Goal: Find contact information: Find contact information

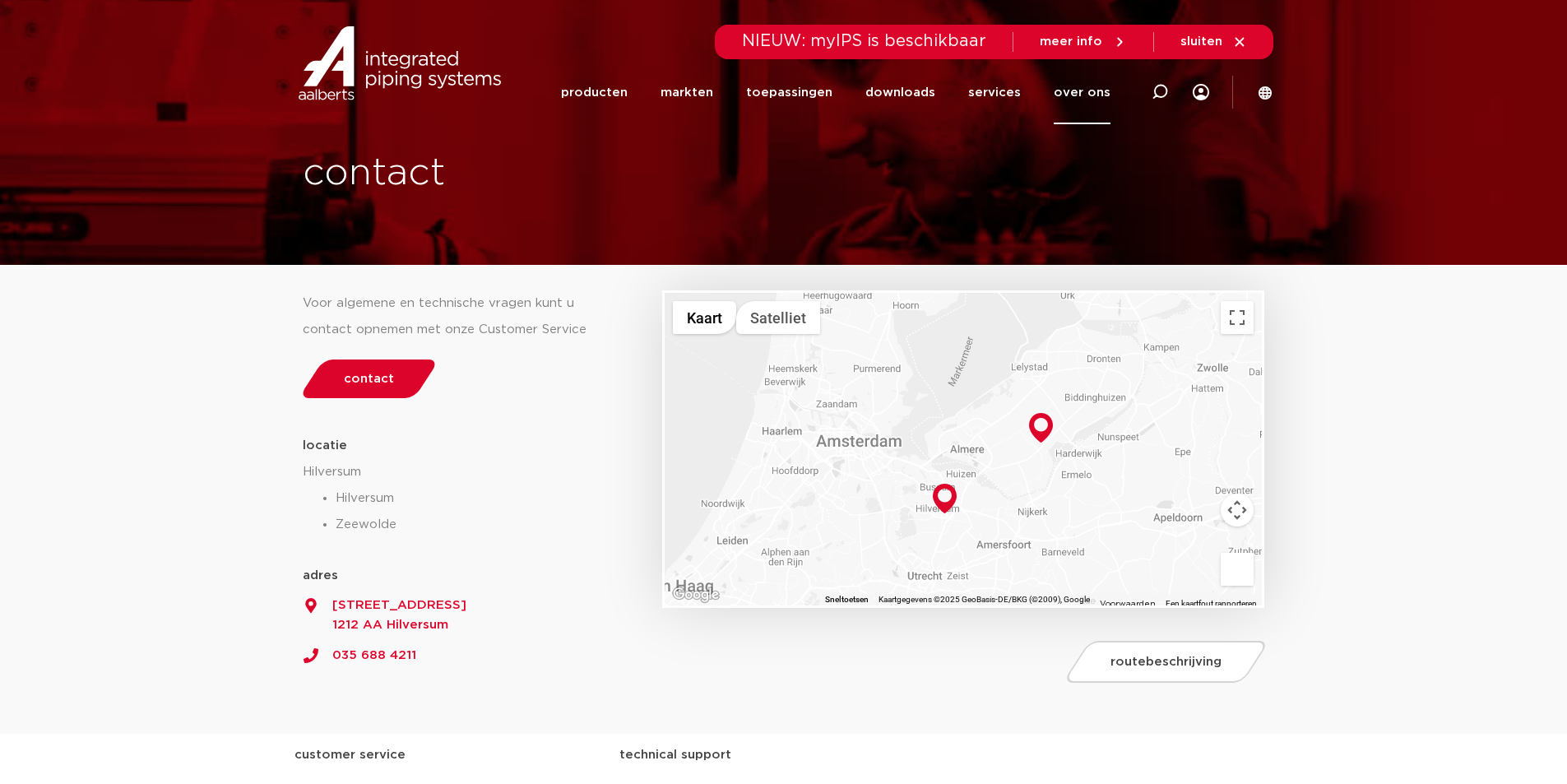
drag, startPoint x: 849, startPoint y: 414, endPoint x: 942, endPoint y: 397, distance: 94.5
click at [942, 397] on div at bounding box center [964, 449] width 598 height 312
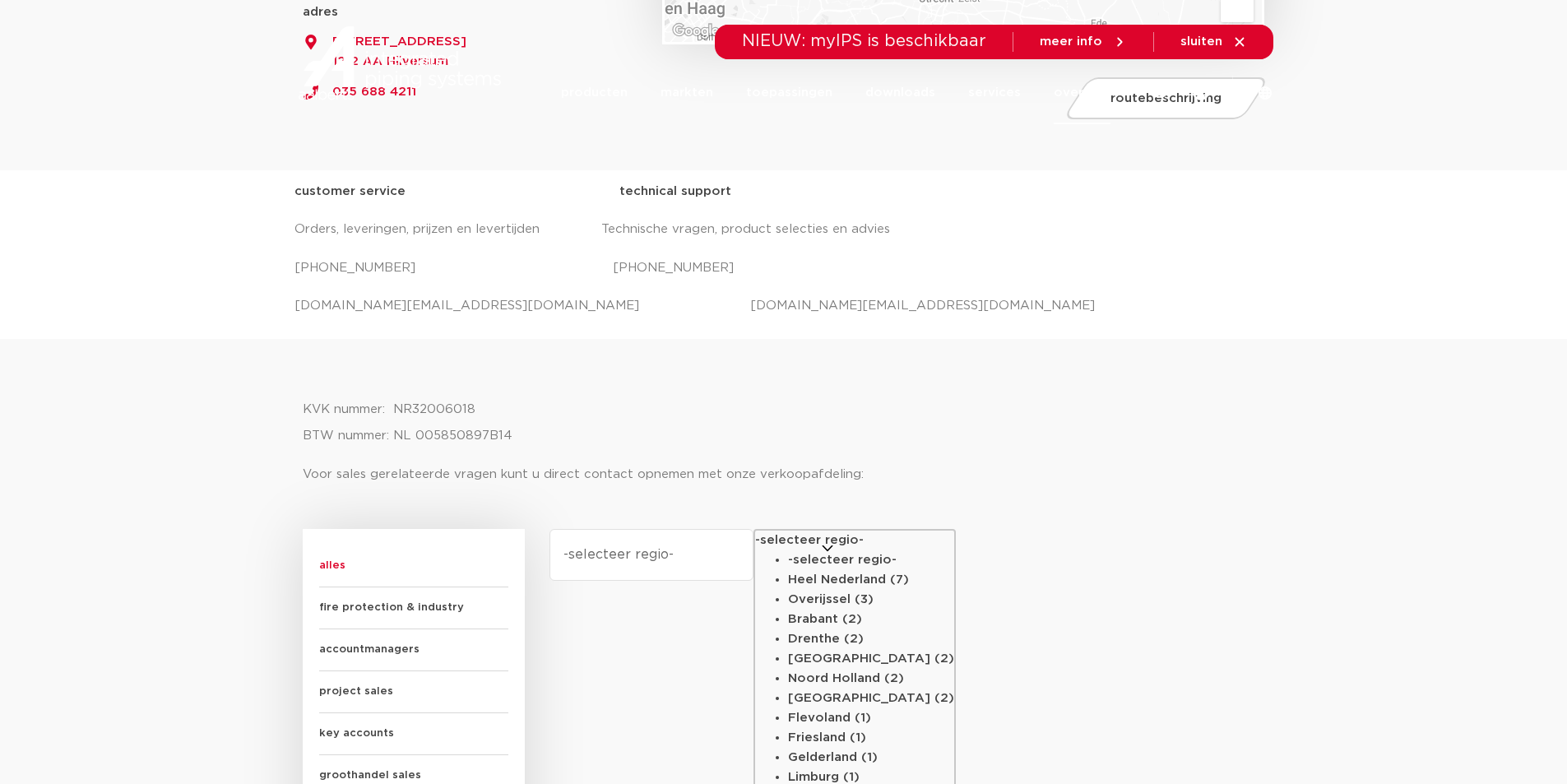
scroll to position [740, 0]
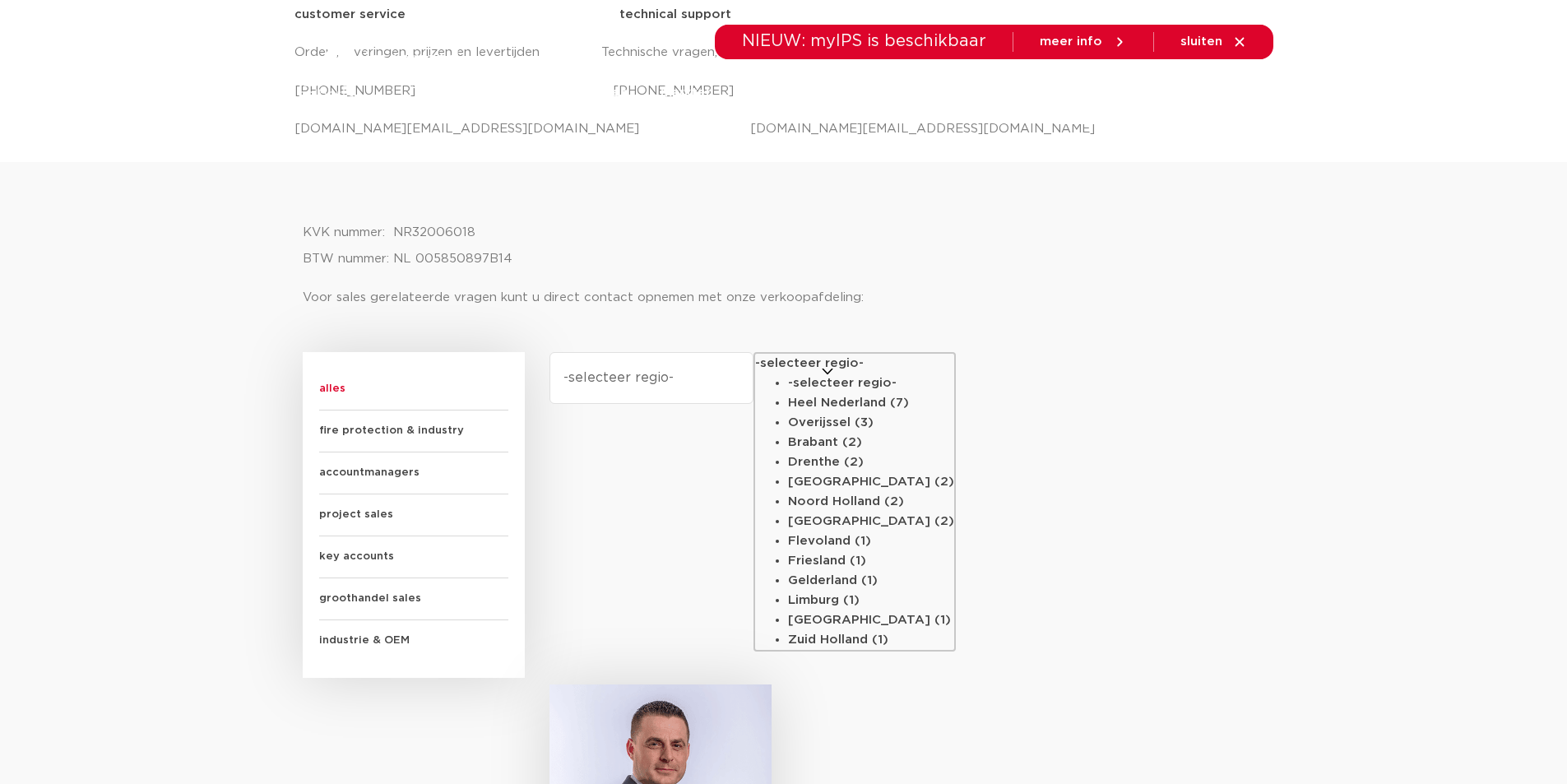
click at [363, 472] on span "accountmanagers" at bounding box center [414, 473] width 189 height 42
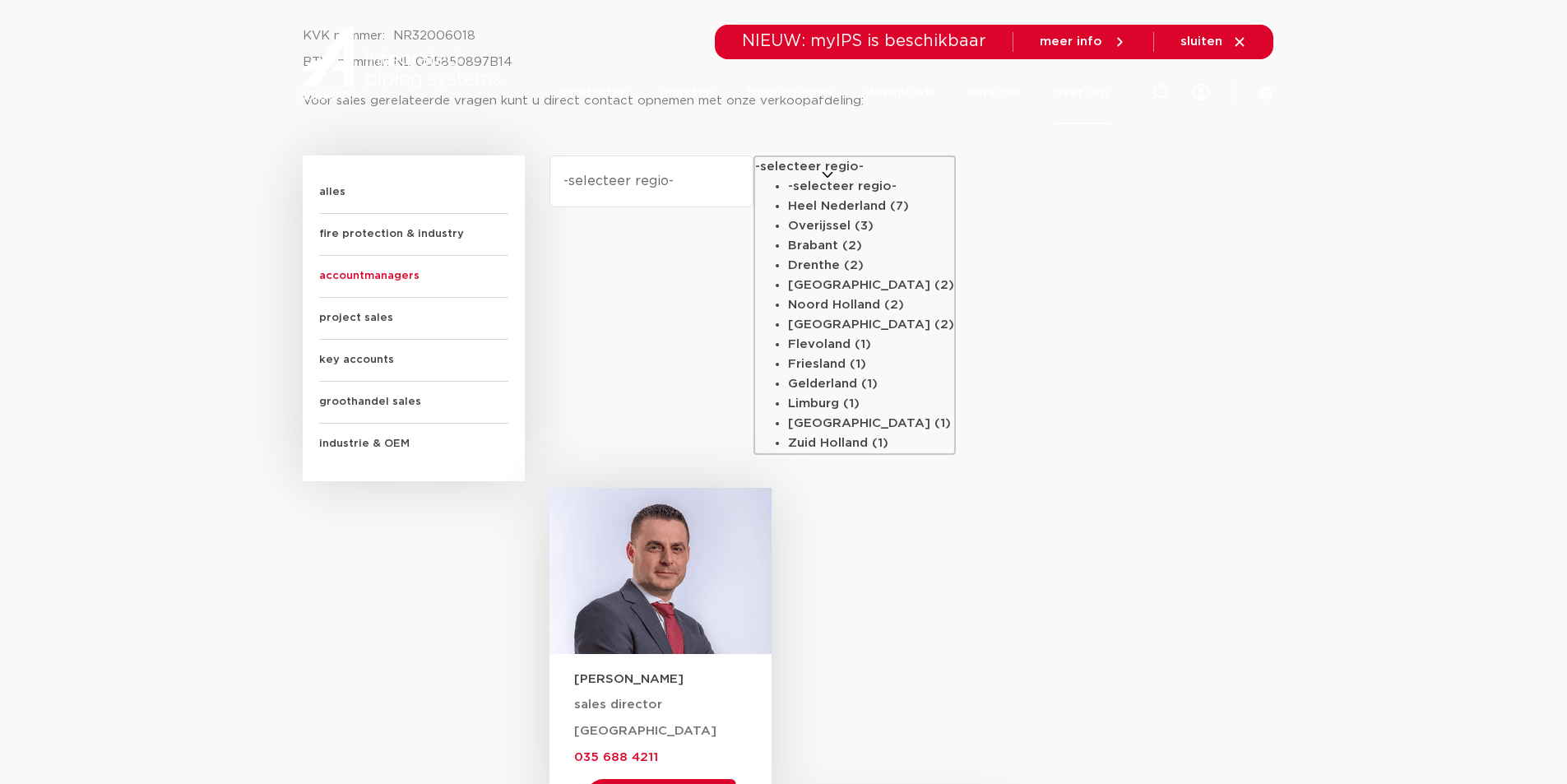
scroll to position [987, 0]
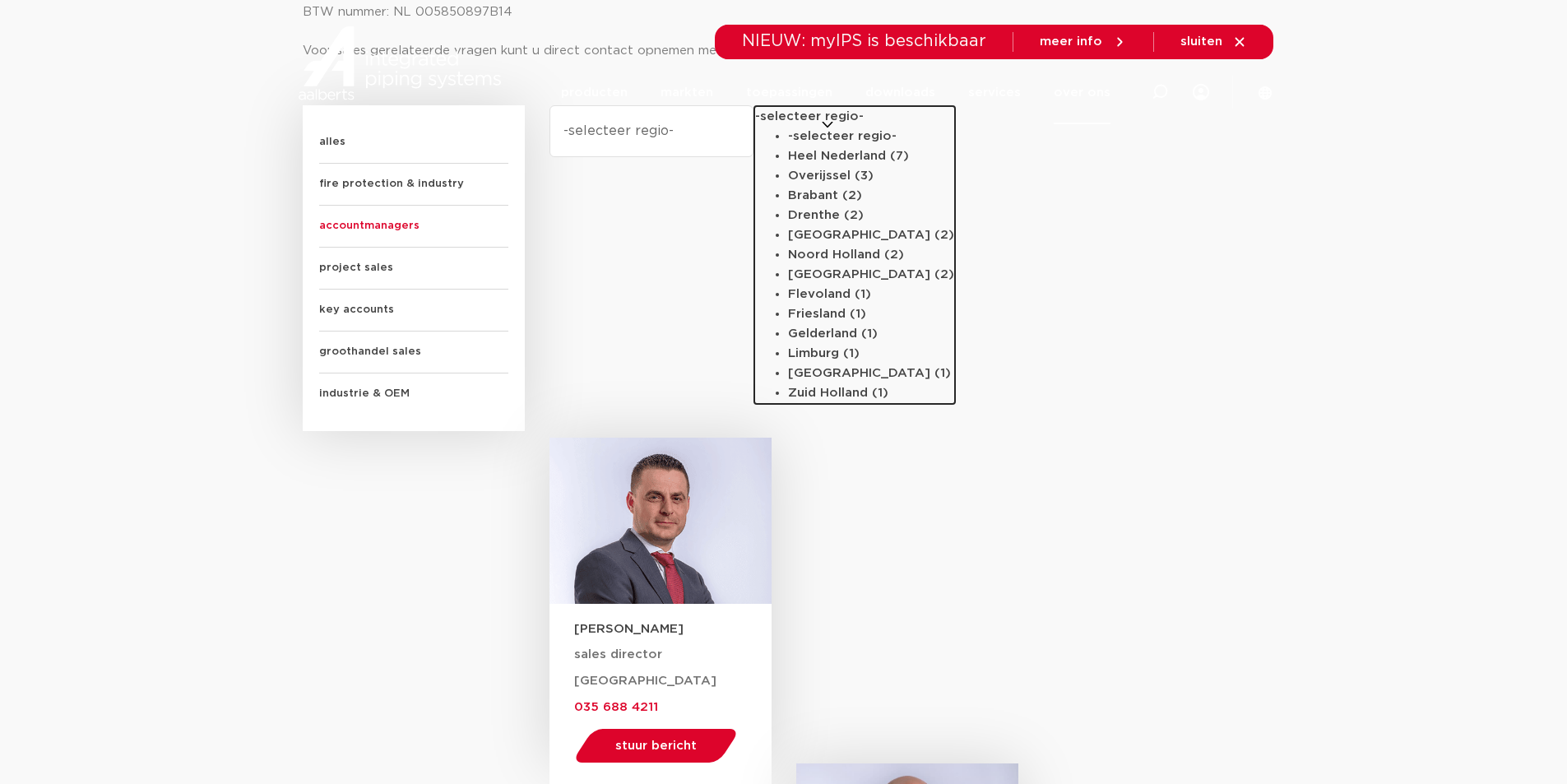
click at [788, 403] on li "Zuid Holland (1)" at bounding box center [871, 393] width 166 height 20
click at [754, 157] on select "-selecteer regio- [GEOGRAPHIC_DATA] Nederland (2) [GEOGRAPHIC_DATA] (3) [GEOGRA…" at bounding box center [651, 131] width 204 height 52
click at [788, 403] on li "Zuid Holland (1)" at bounding box center [871, 393] width 166 height 20
click at [754, 157] on select "-selecteer regio- [GEOGRAPHIC_DATA] Nederland (2) [GEOGRAPHIC_DATA] (3) [GEOGRA…" at bounding box center [651, 131] width 204 height 52
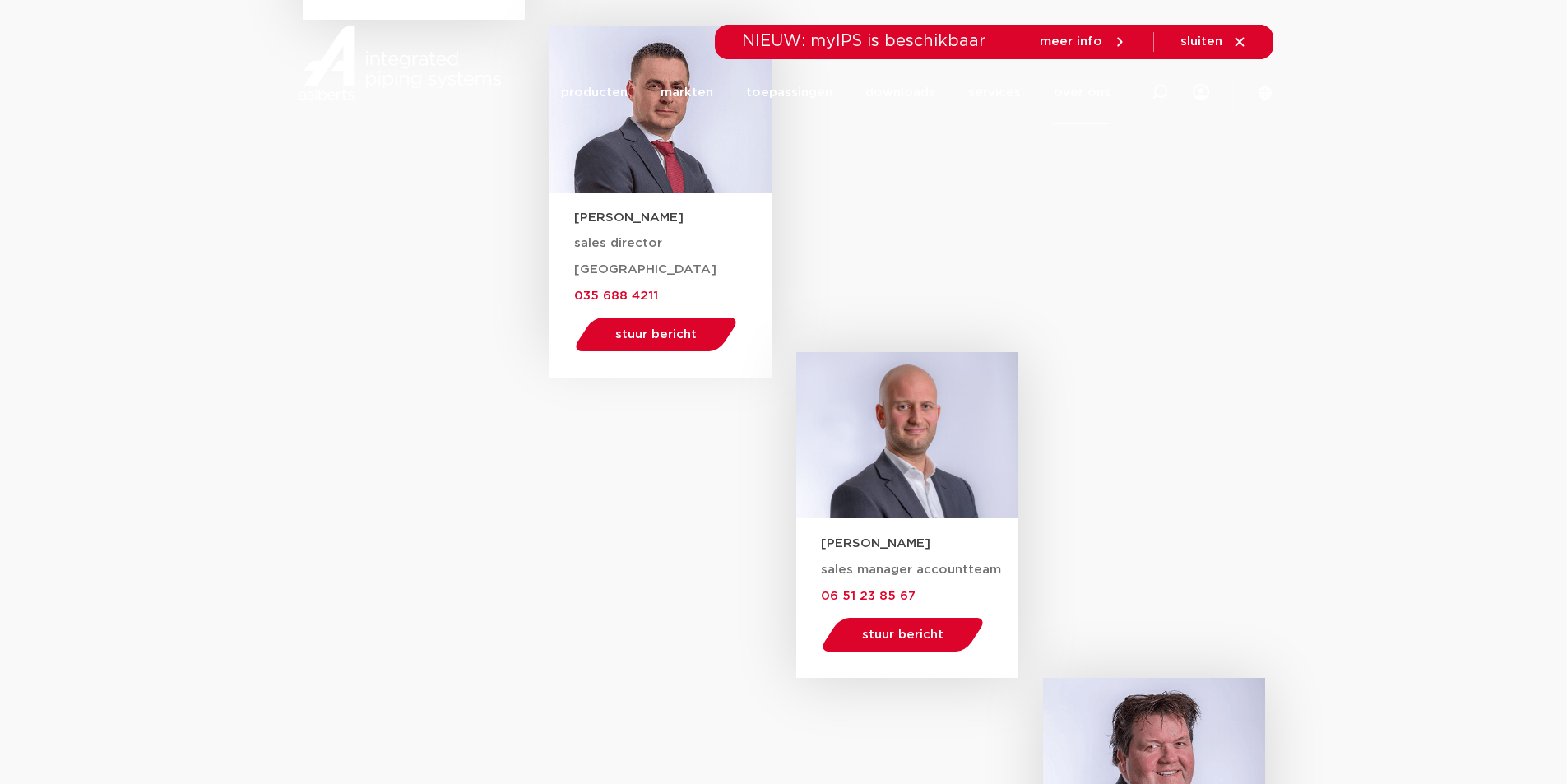
scroll to position [1069, 0]
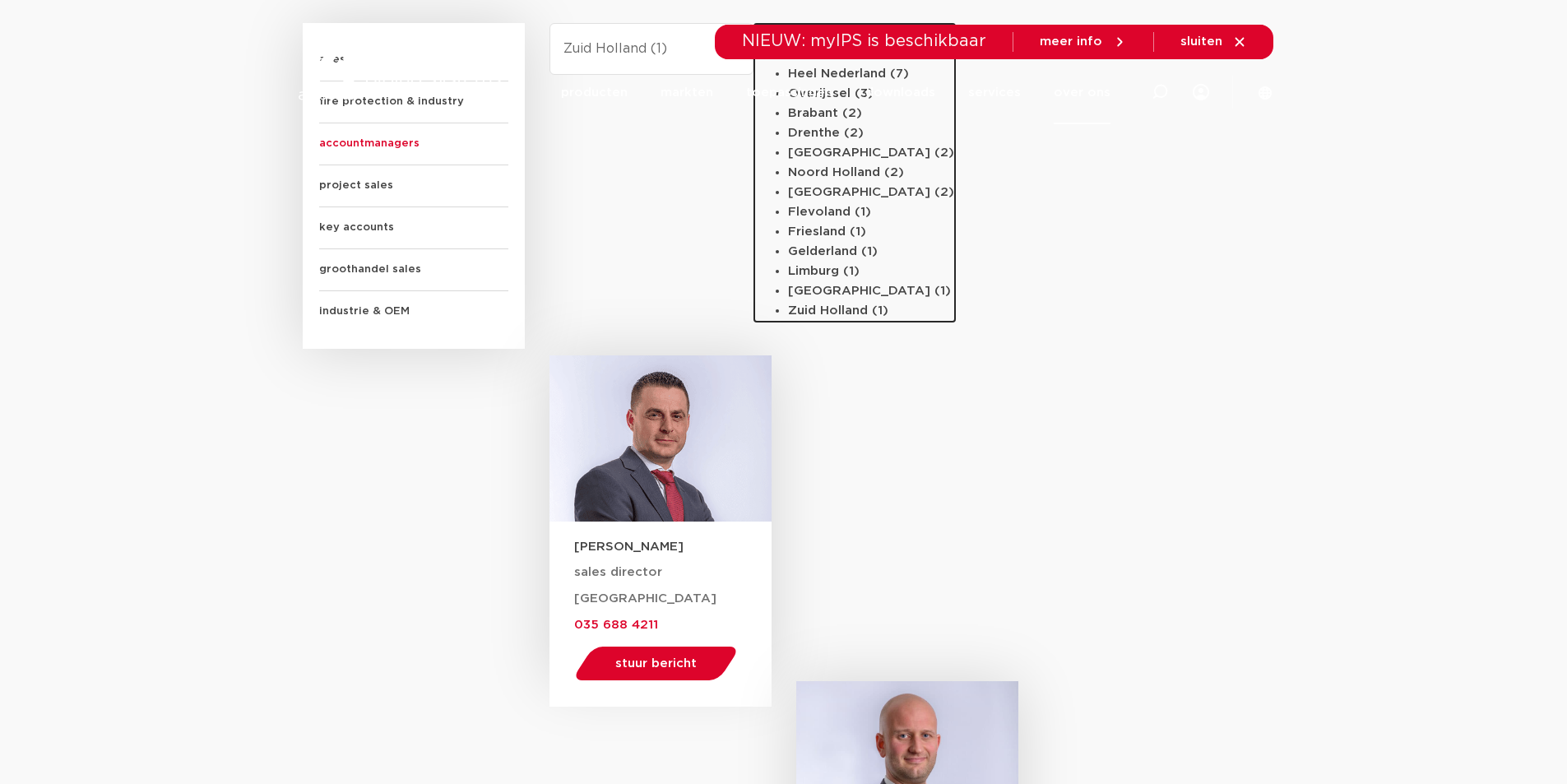
click at [788, 301] on li "[GEOGRAPHIC_DATA] (1)" at bounding box center [871, 291] width 166 height 20
click at [754, 75] on select "-selecteer regio- [GEOGRAPHIC_DATA] Nederland (2) [GEOGRAPHIC_DATA] (3) [GEOGRA…" at bounding box center [651, 48] width 204 height 52
click at [788, 321] on li "Zuid Holland (1)" at bounding box center [871, 311] width 166 height 20
click at [754, 75] on select "-selecteer regio- [GEOGRAPHIC_DATA] Nederland (2) [GEOGRAPHIC_DATA] (3) [GEOGRA…" at bounding box center [651, 48] width 204 height 52
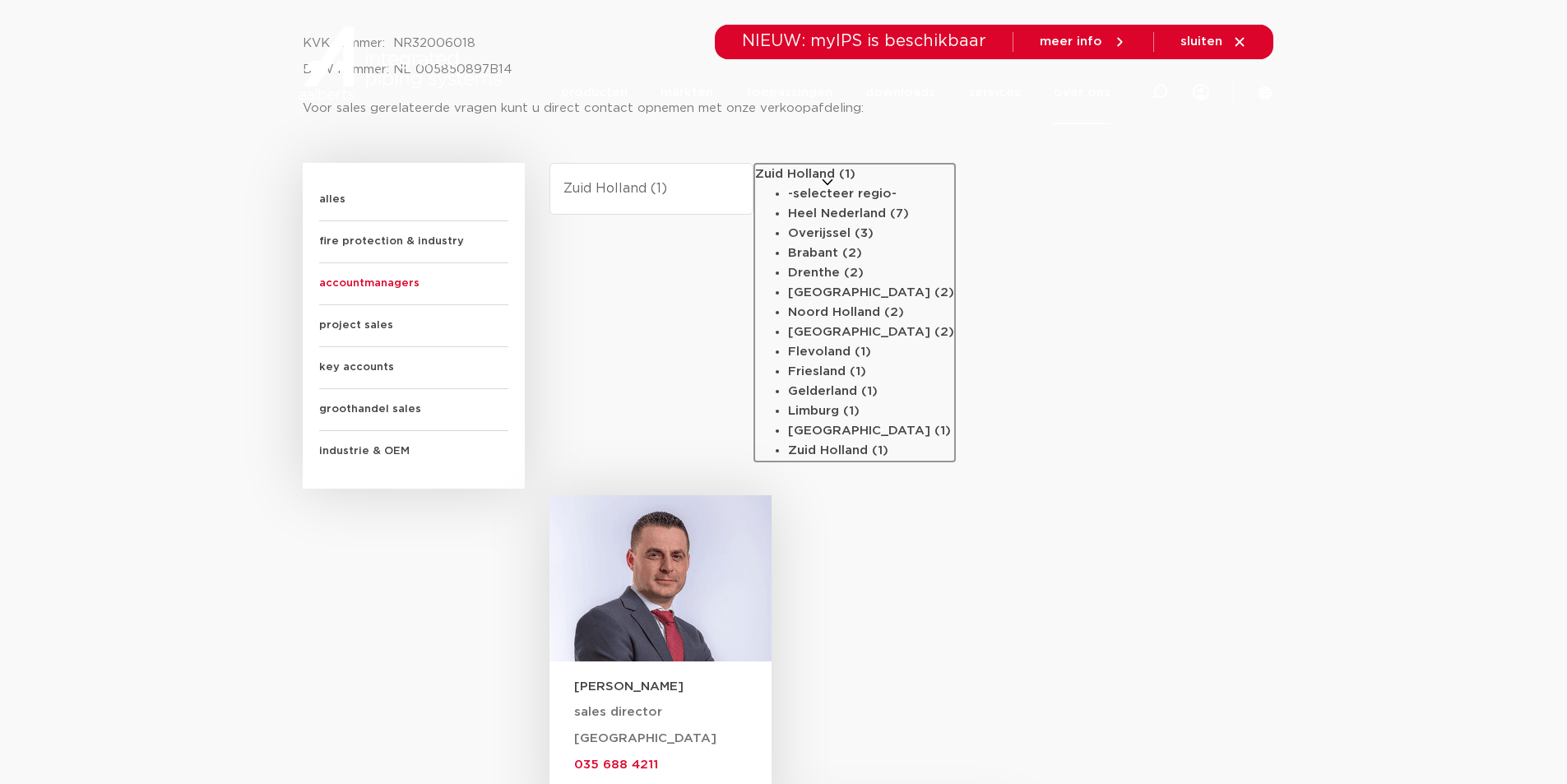
scroll to position [658, 0]
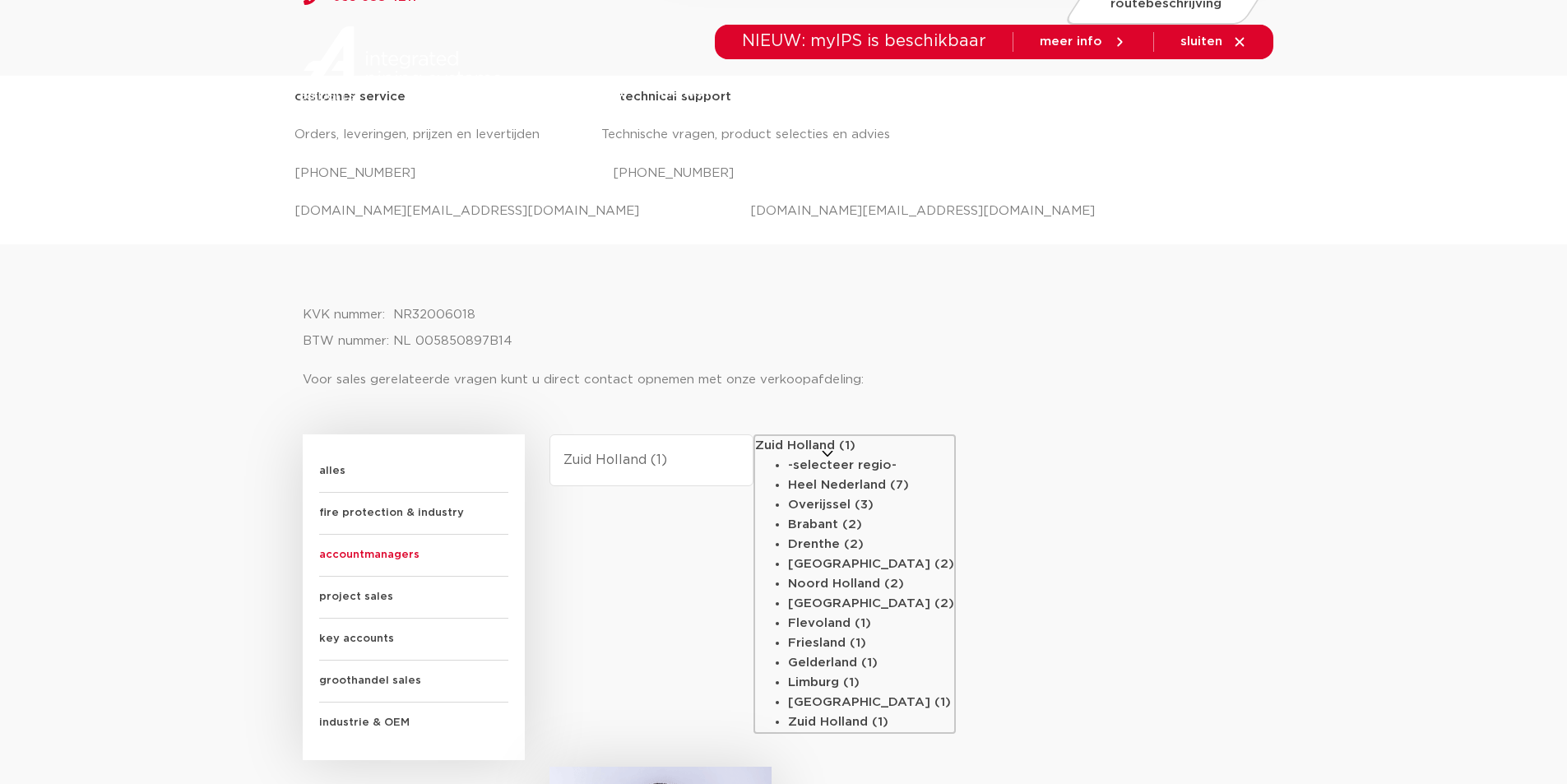
click at [636, 461] on select "-selecteer regio- [GEOGRAPHIC_DATA] Nederland (2) [GEOGRAPHIC_DATA] (3) [GEOGRA…" at bounding box center [651, 460] width 204 height 52
click at [549, 435] on select "-selecteer regio- [GEOGRAPHIC_DATA] Nederland (2) [GEOGRAPHIC_DATA] (3) [GEOGRA…" at bounding box center [651, 460] width 204 height 52
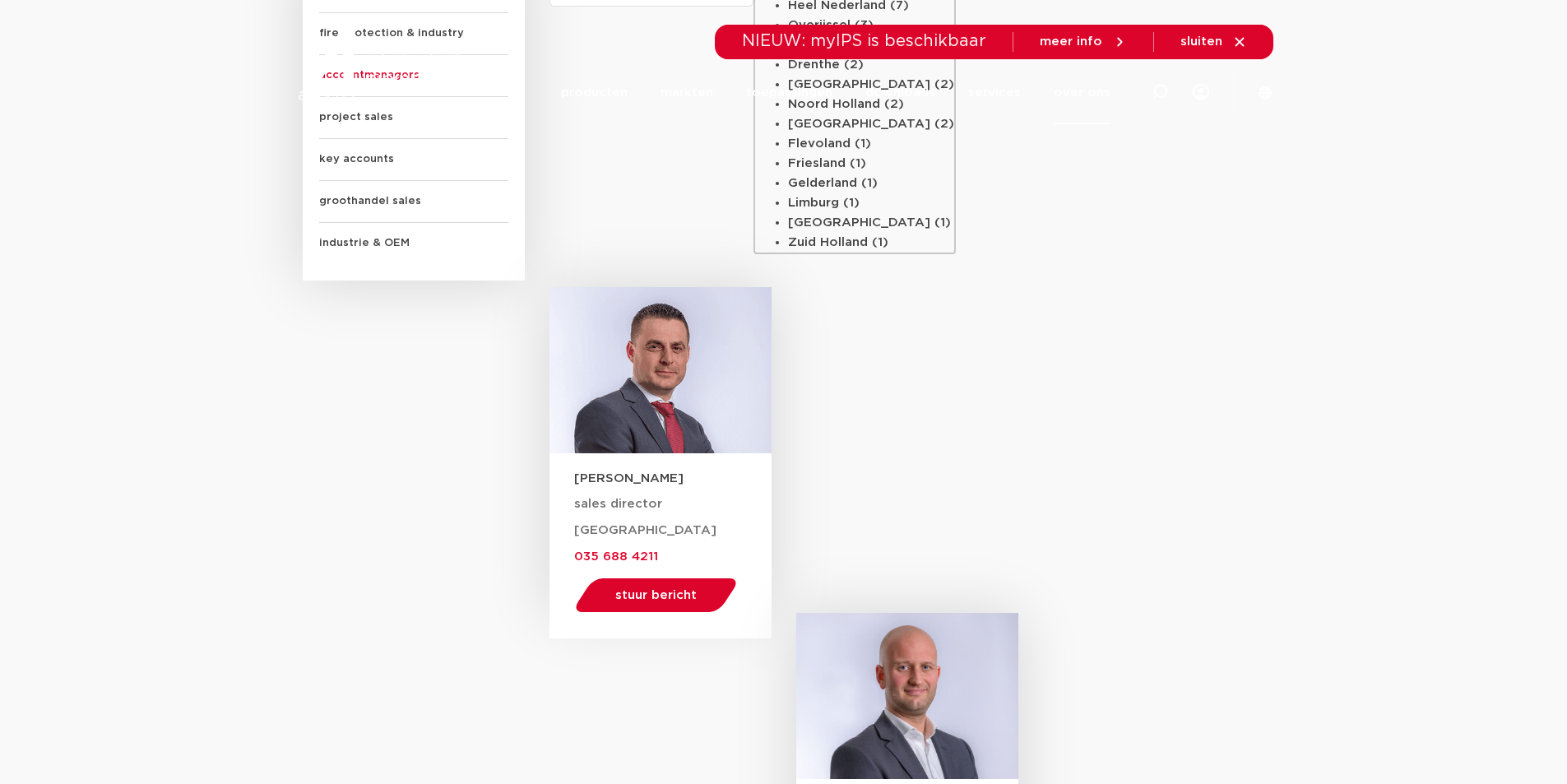
scroll to position [904, 0]
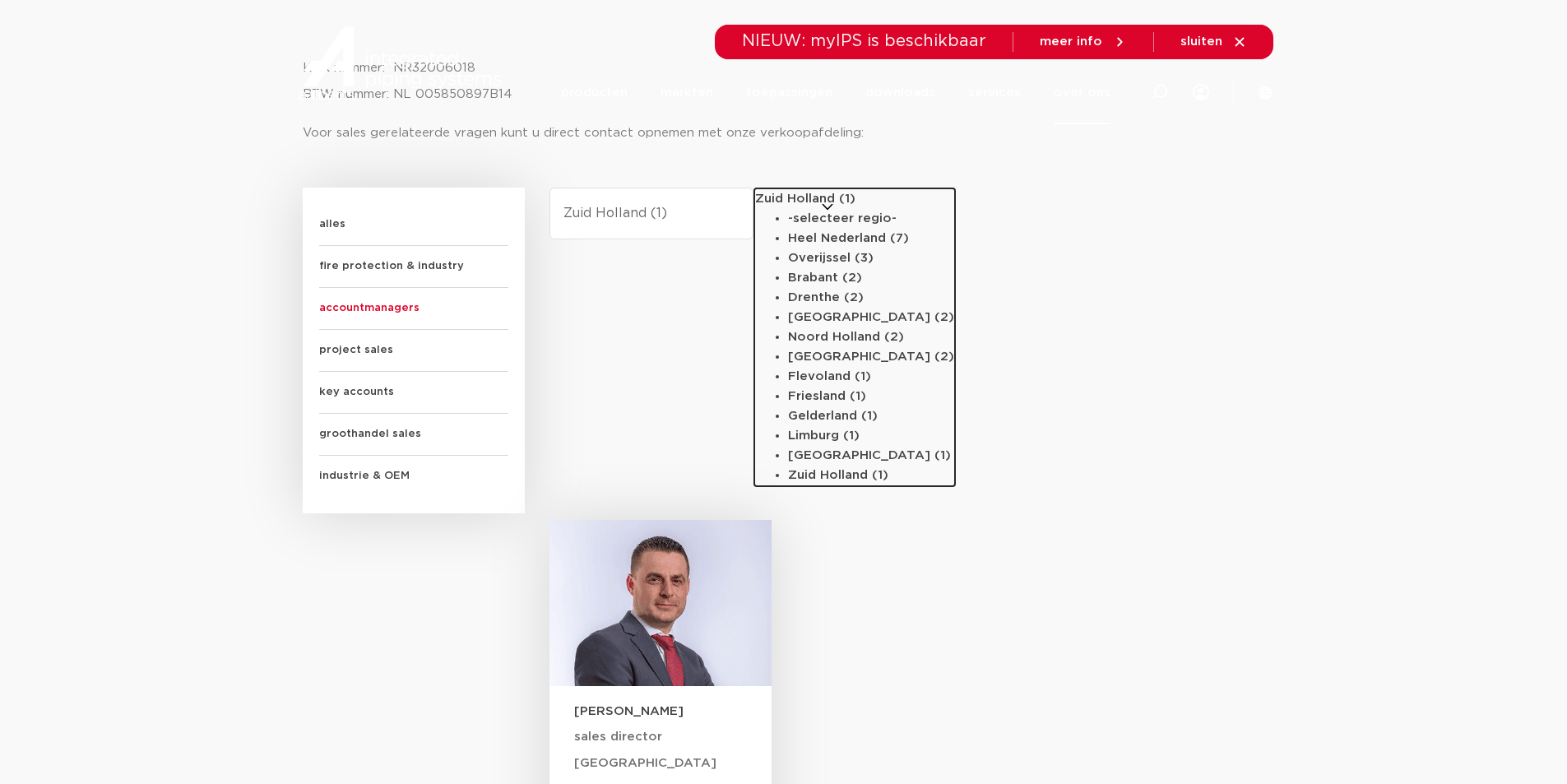
click at [805, 268] on li "Overijssel (3)" at bounding box center [871, 258] width 166 height 20
click at [754, 240] on select "-selecteer regio- [GEOGRAPHIC_DATA] Nederland (2) [GEOGRAPHIC_DATA] (3) [GEOGRA…" at bounding box center [651, 213] width 204 height 52
select select "overijssel"
click at [386, 441] on span "groothandel sales" at bounding box center [414, 435] width 189 height 42
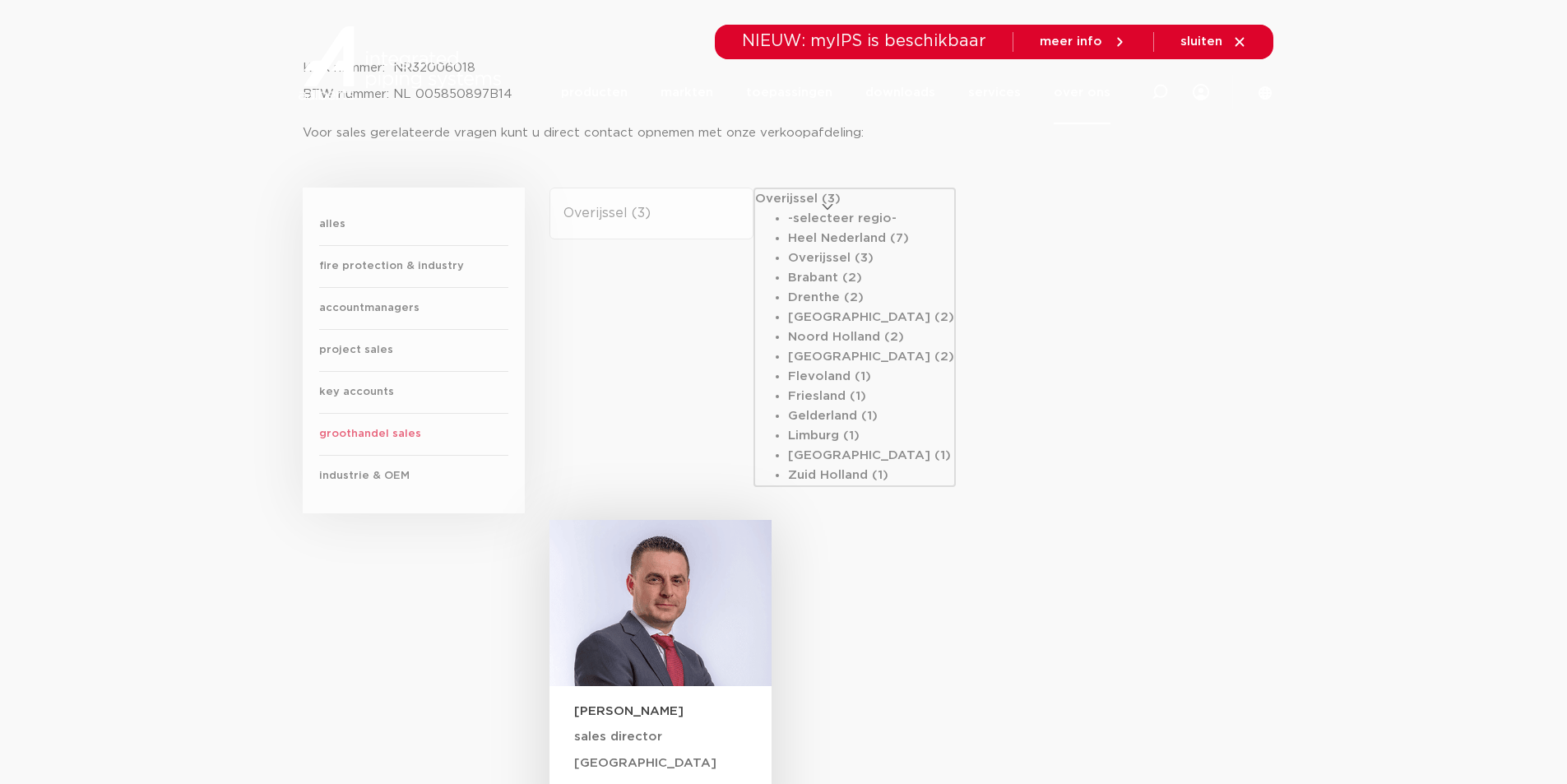
select select
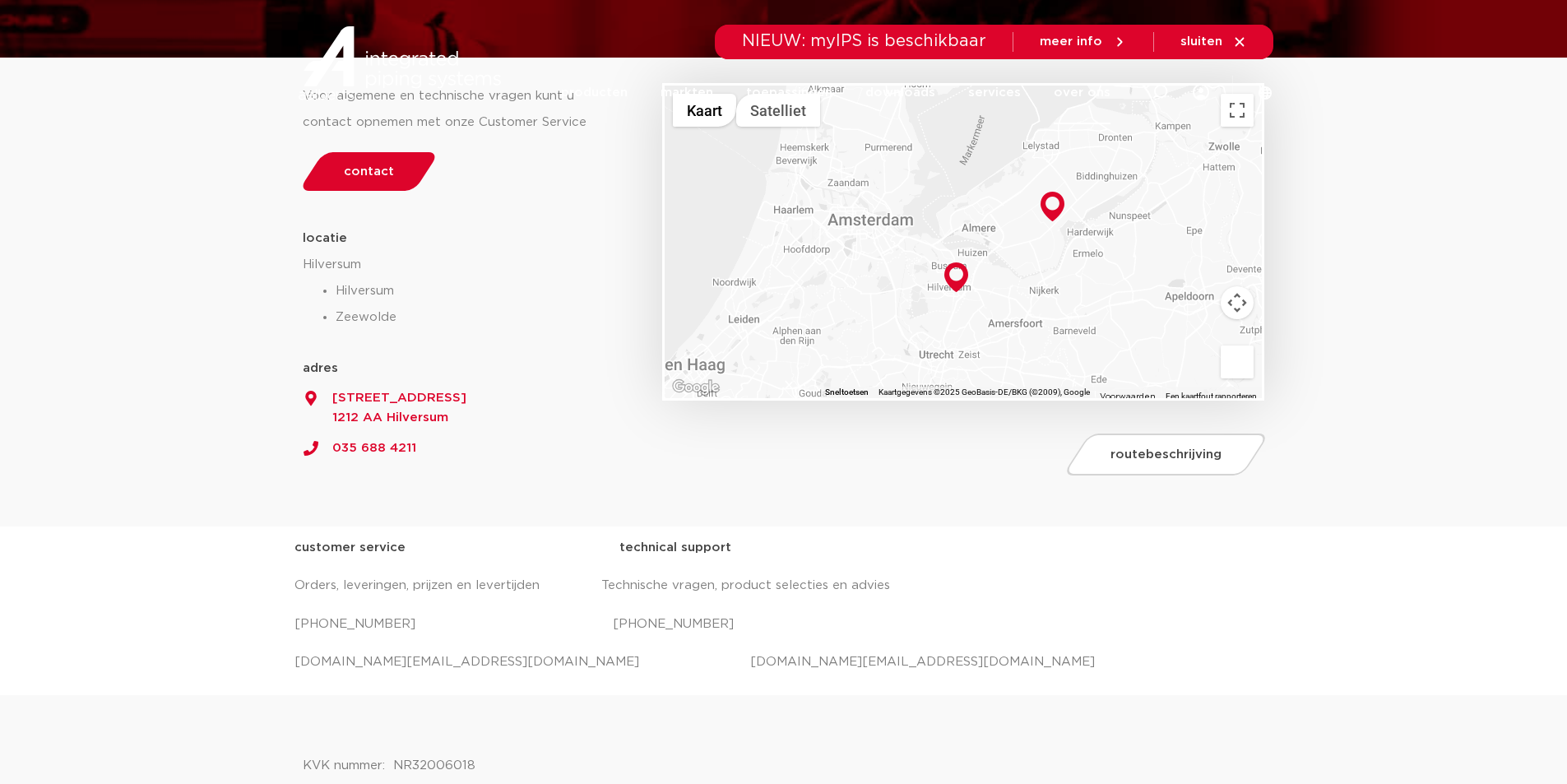
scroll to position [125, 0]
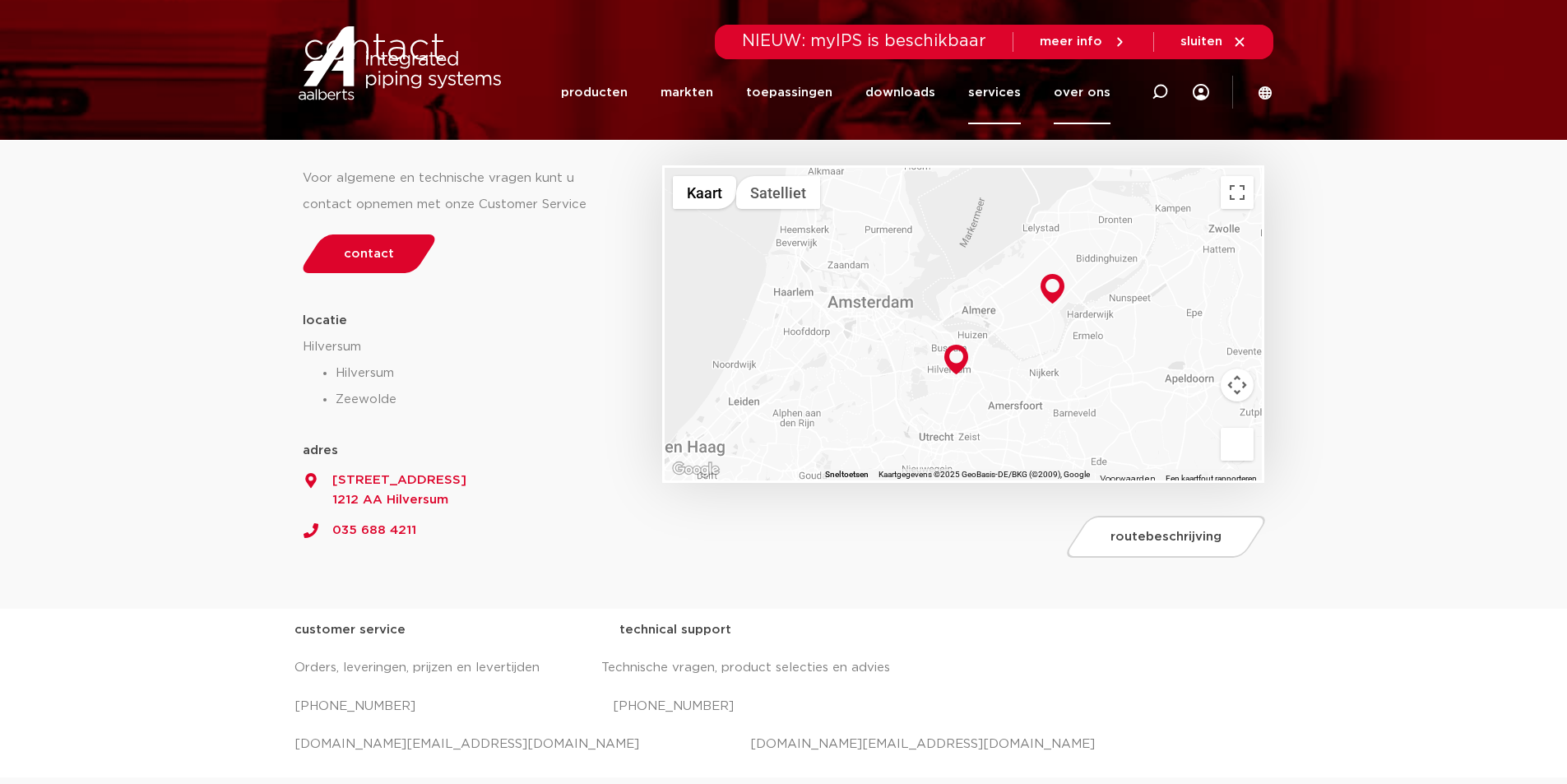
click at [1003, 93] on link "services" at bounding box center [995, 92] width 53 height 63
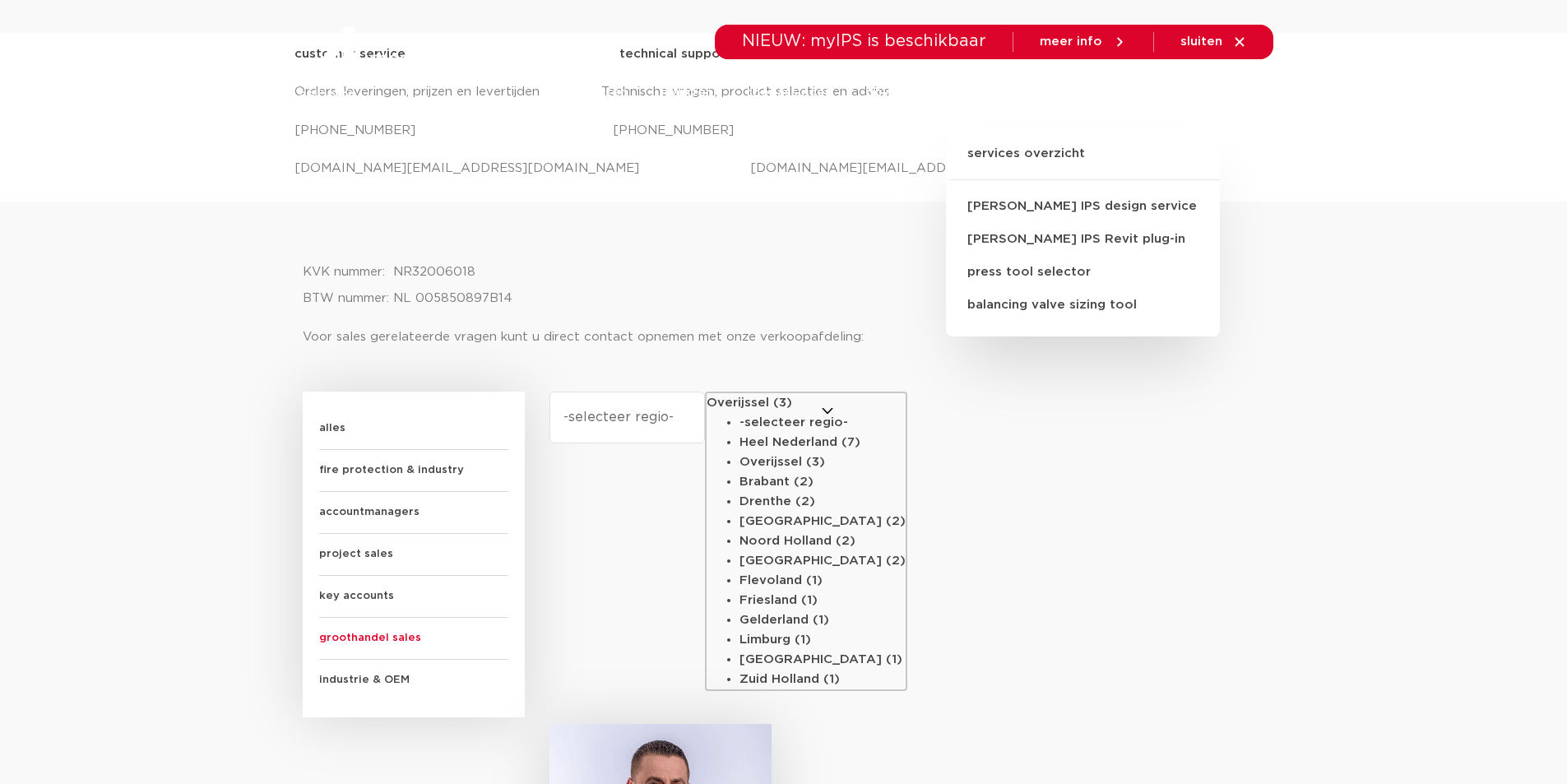
click at [1168, 649] on div "regio Select content -selecteer regio- [GEOGRAPHIC_DATA] Nederland (3) [GEOGRAP…" at bounding box center [907, 557] width 742 height 332
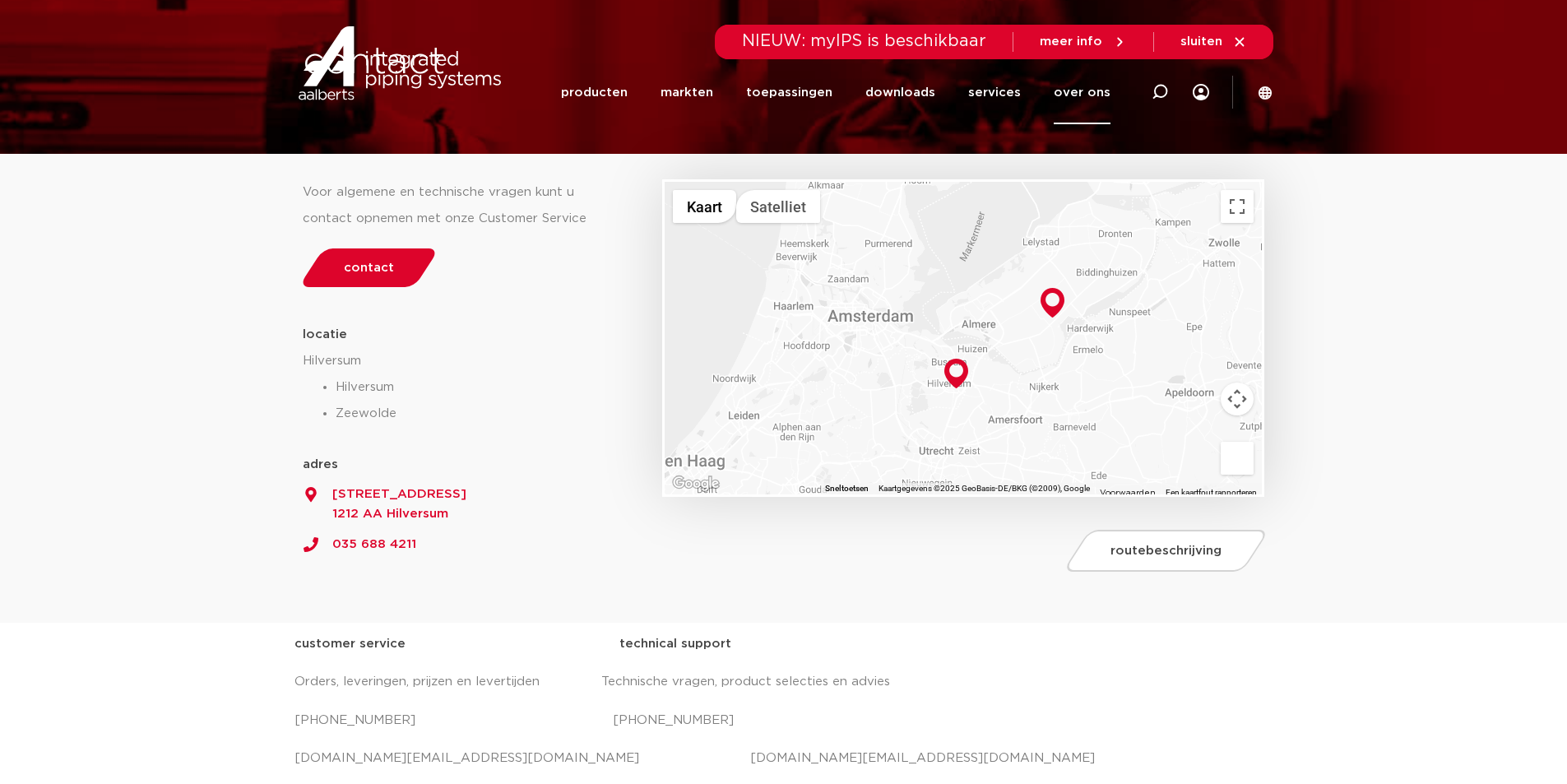
scroll to position [0, 0]
